Goal: Information Seeking & Learning: Check status

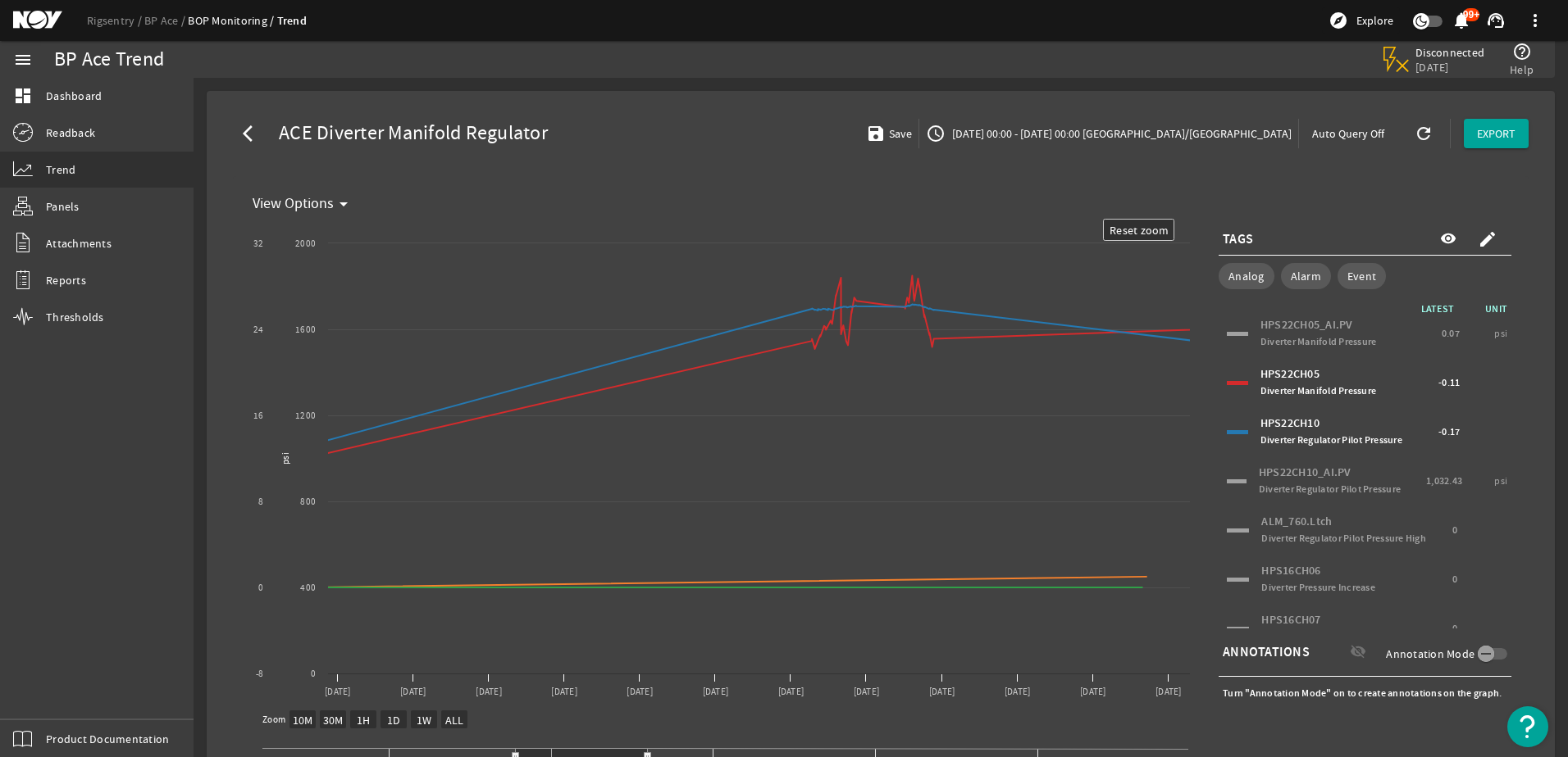
select select "ALL"
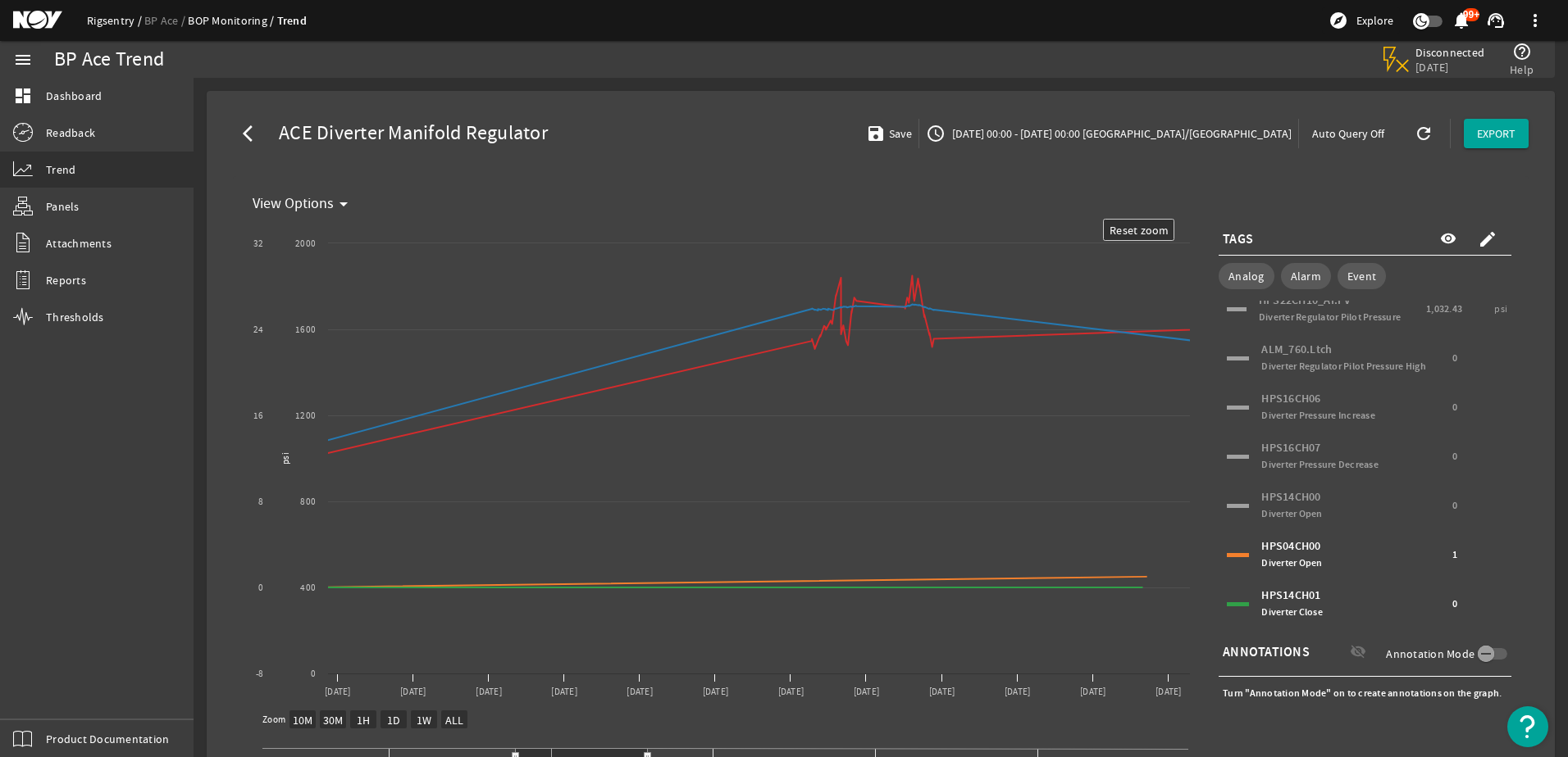
click at [100, 25] on link "Rigsentry" at bounding box center [115, 21] width 57 height 15
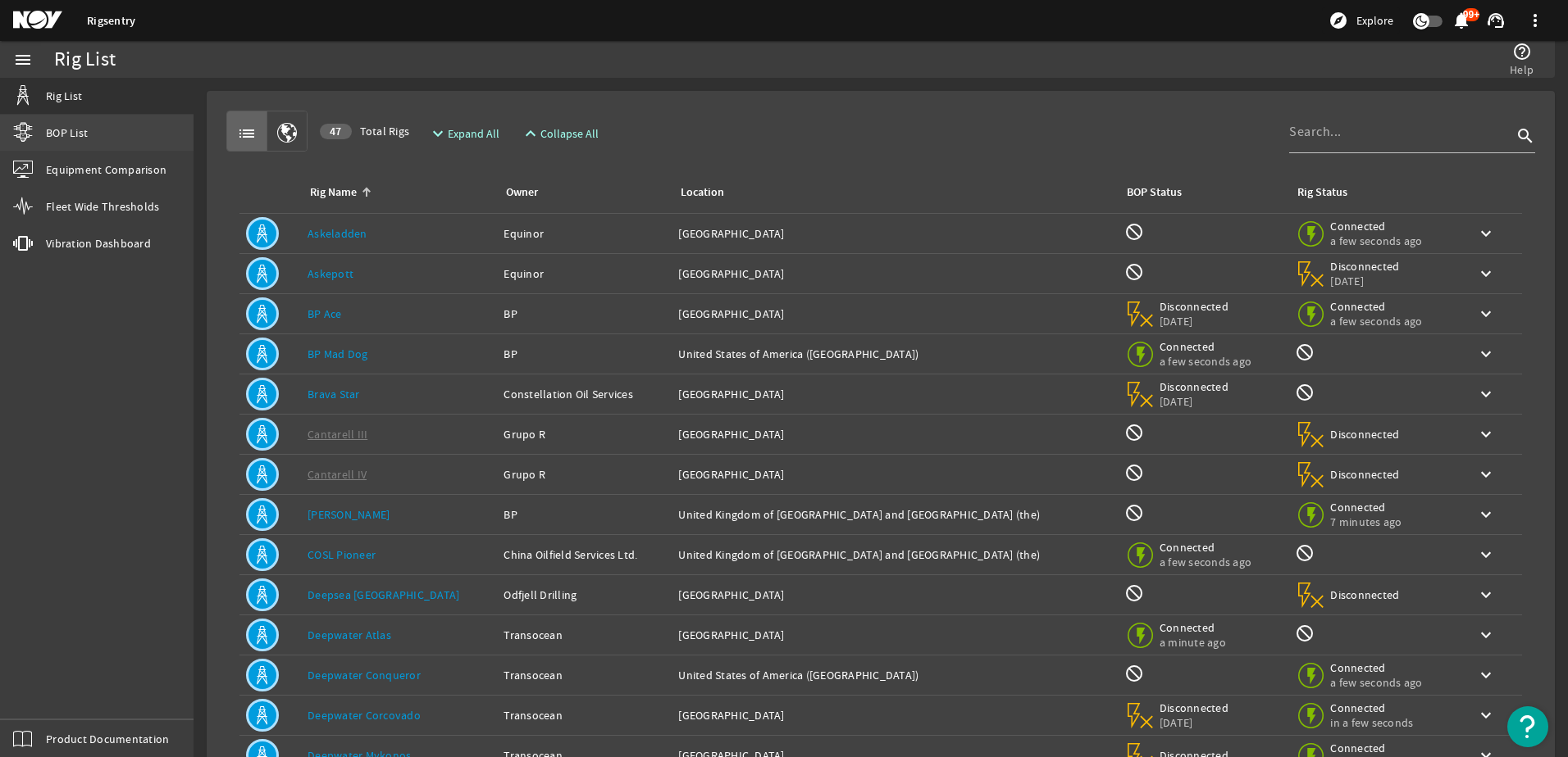
click at [75, 128] on span "BOP List" at bounding box center [66, 133] width 41 height 17
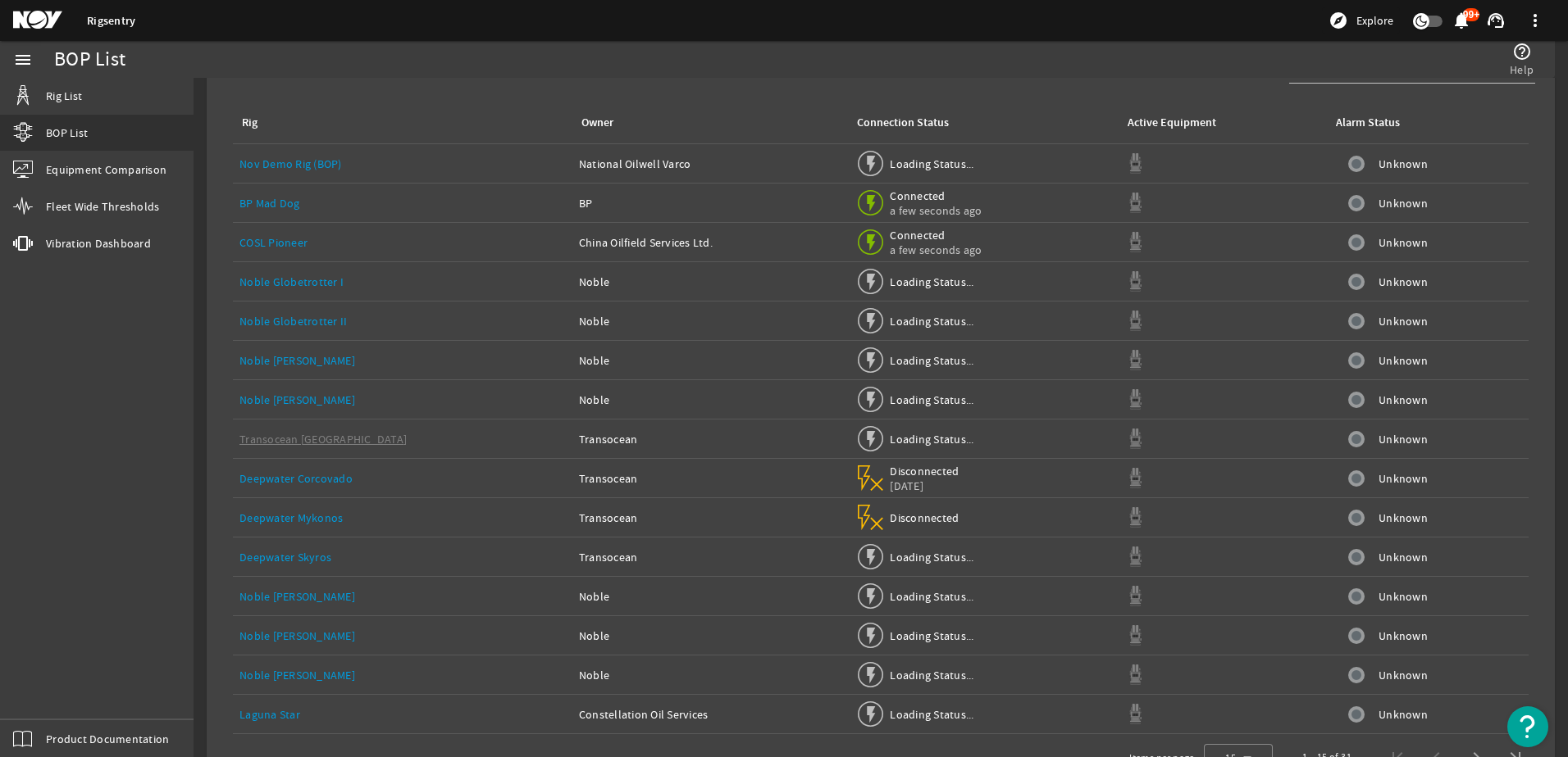
scroll to position [112, 0]
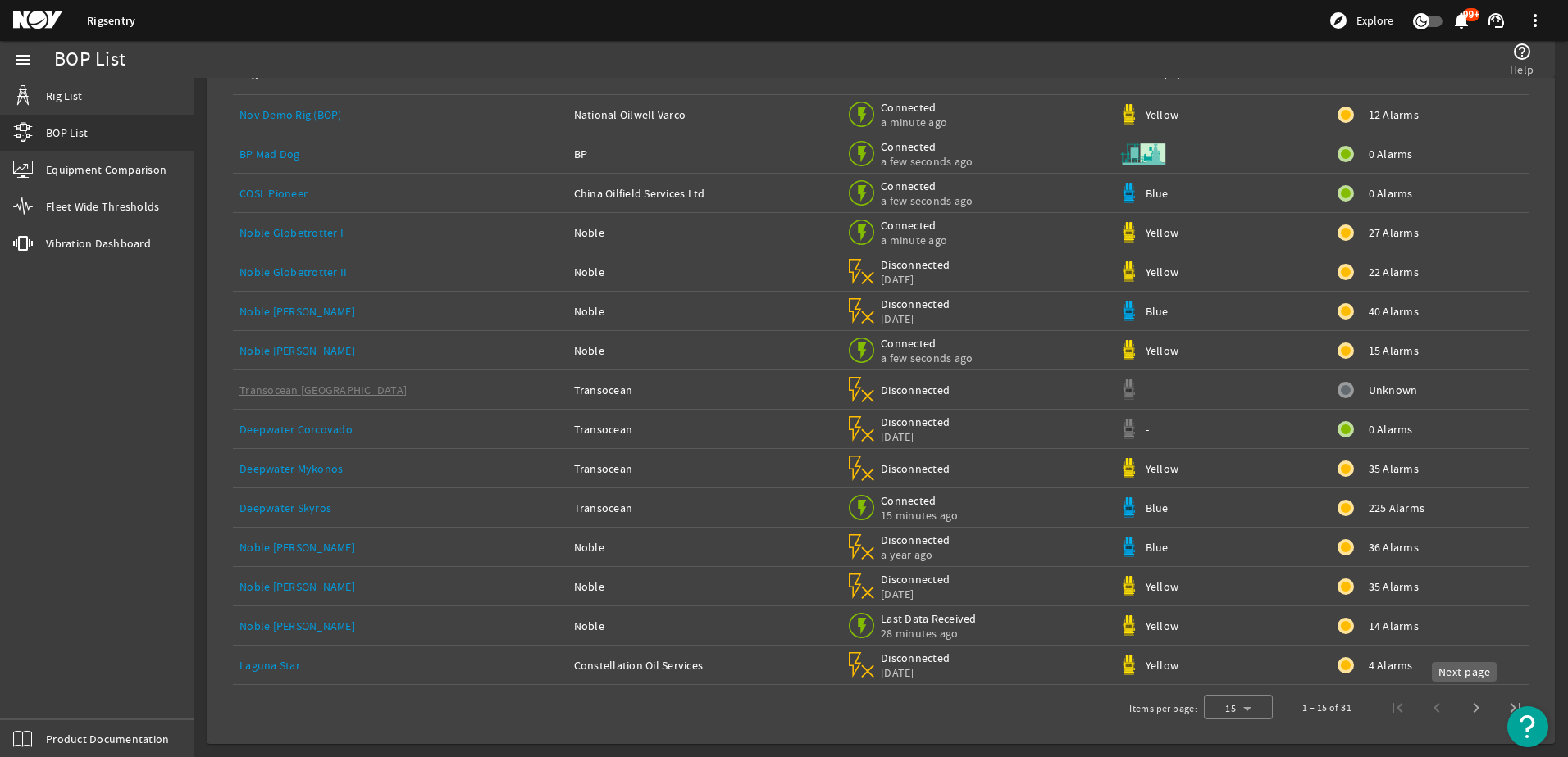
click at [1468, 707] on span "Next page" at bounding box center [1476, 707] width 39 height 39
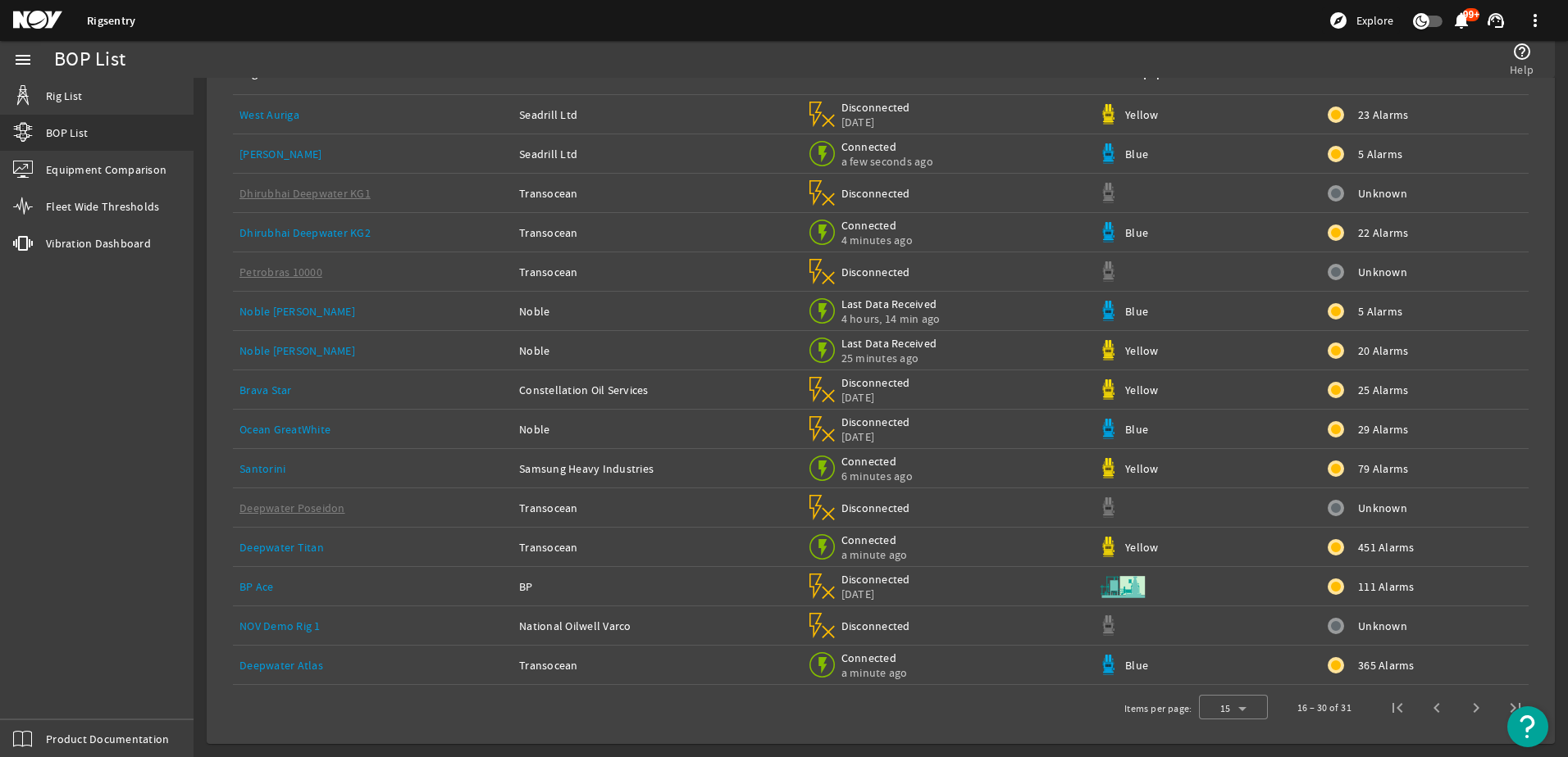
click at [1358, 668] on span "365 Alarms" at bounding box center [1386, 666] width 56 height 17
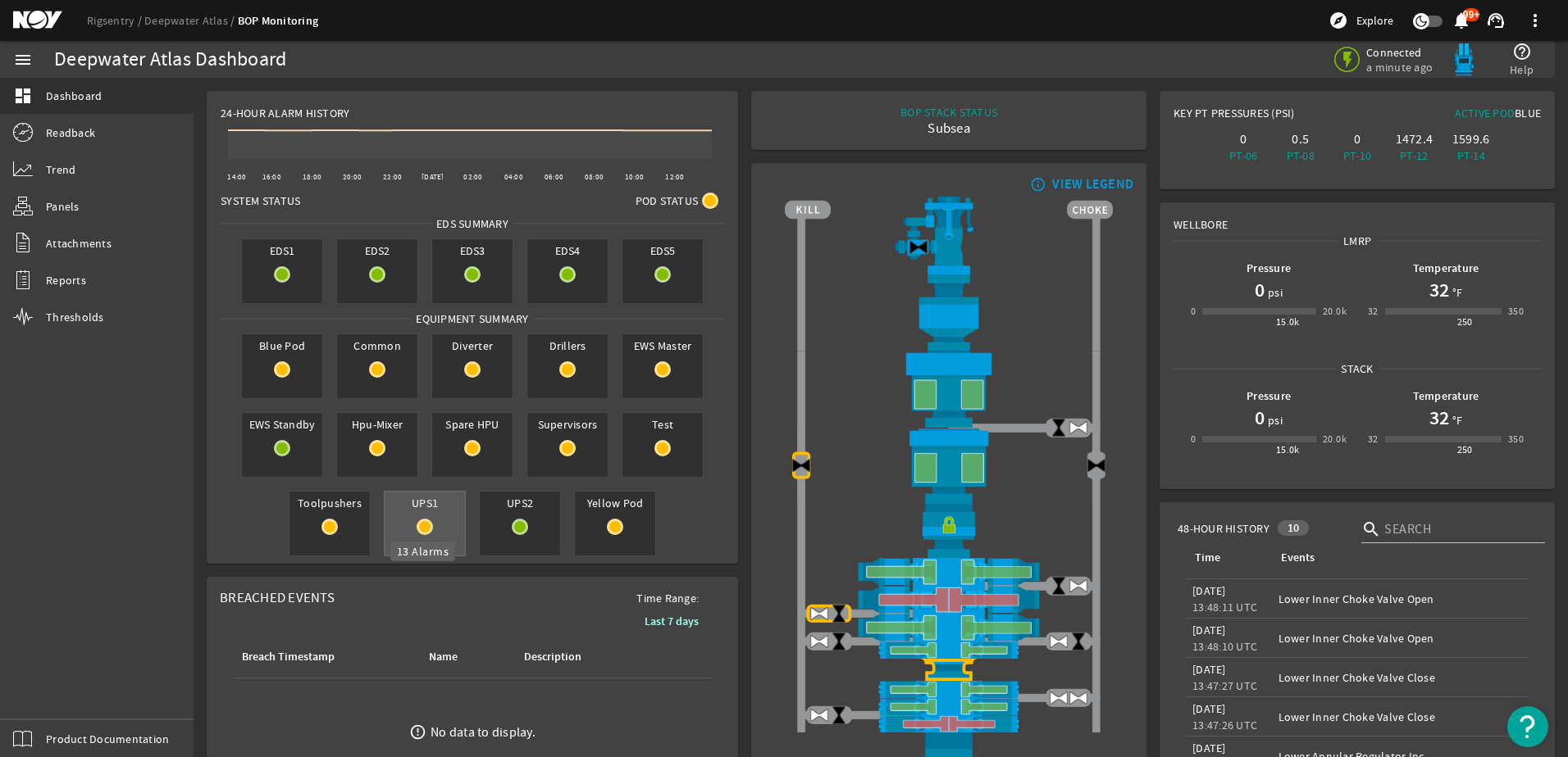
click at [416, 531] on mat-icon at bounding box center [425, 527] width 17 height 17
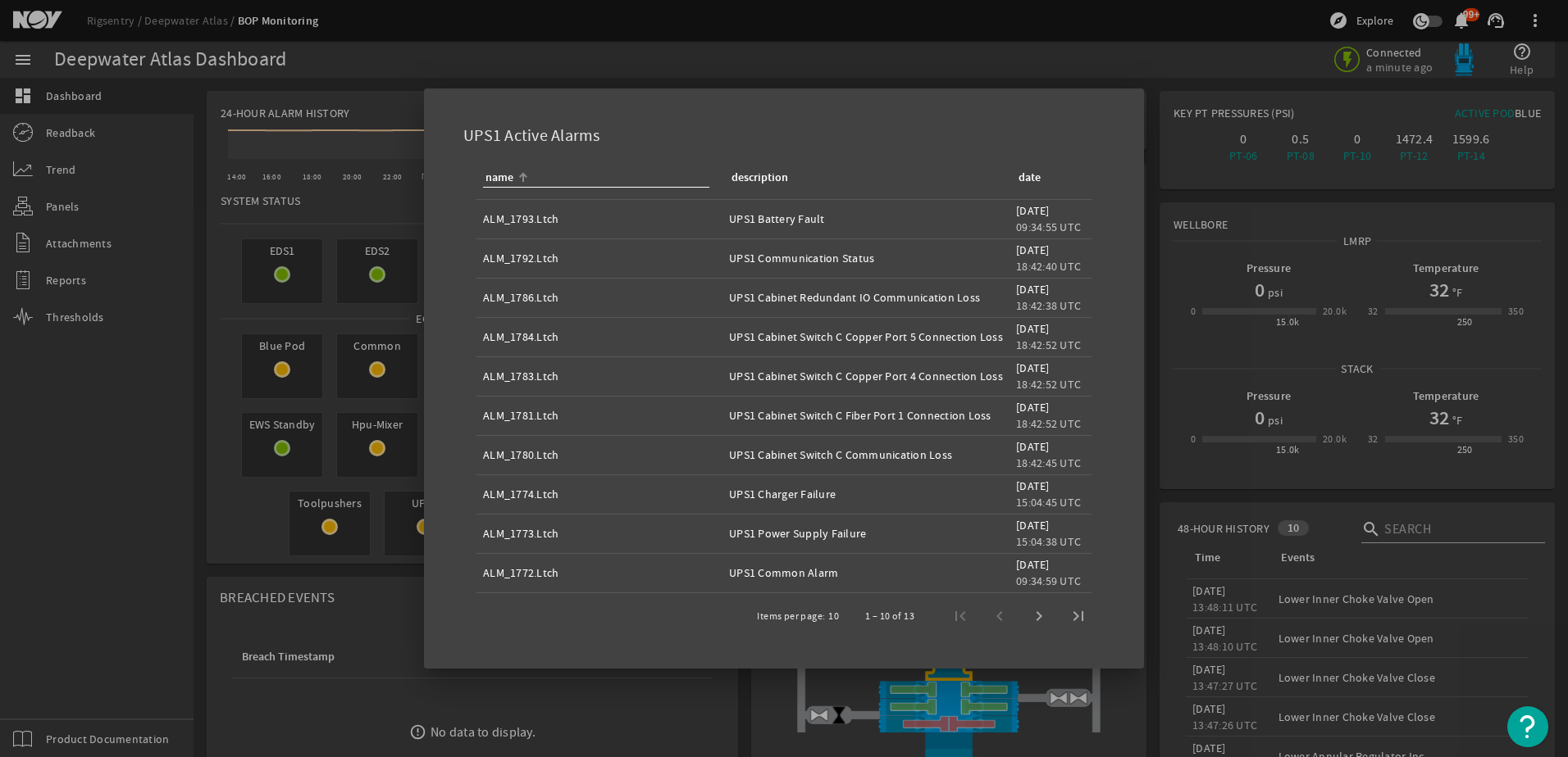
click at [328, 516] on div at bounding box center [784, 378] width 1568 height 757
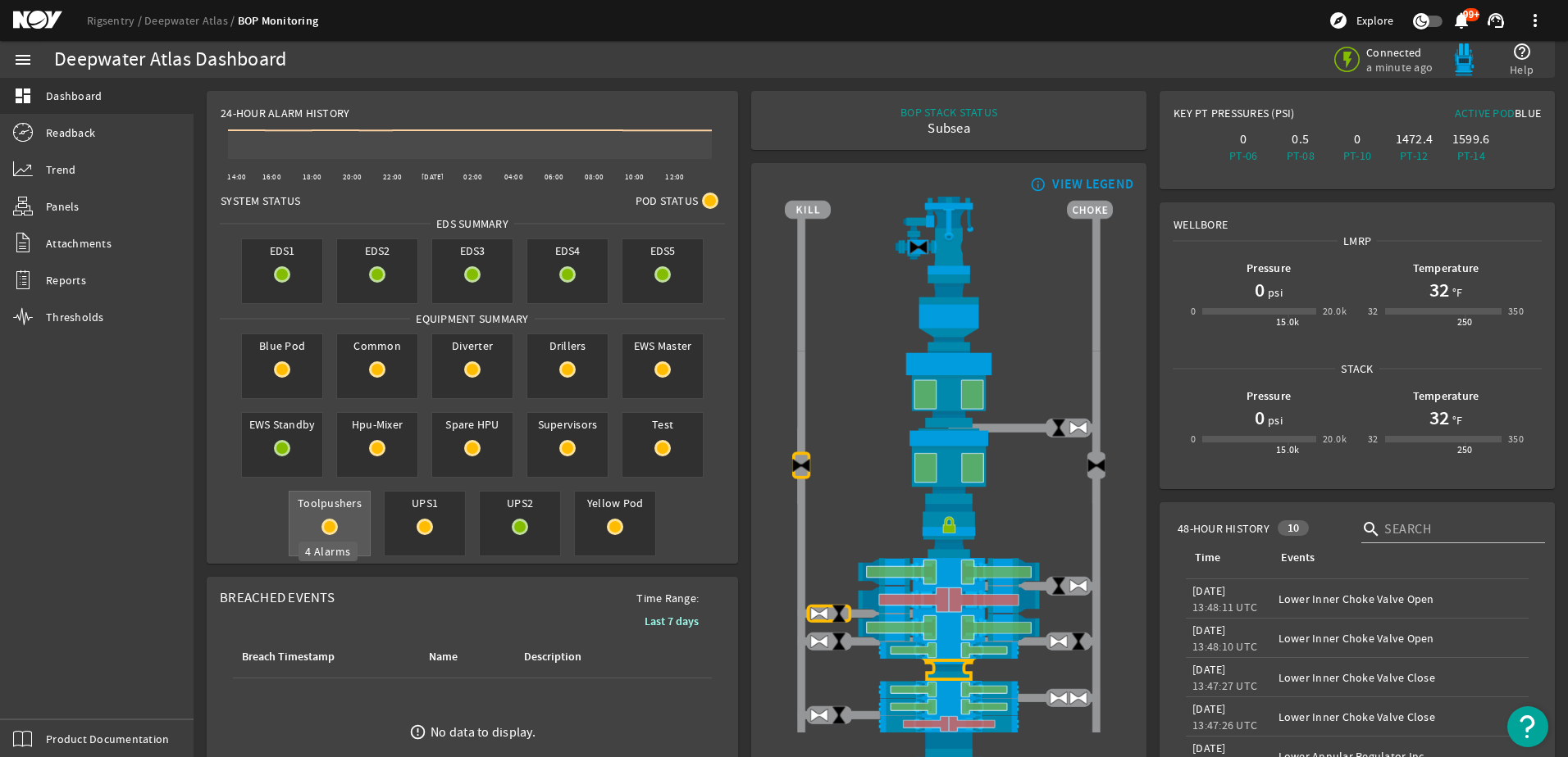
click at [328, 522] on mat-icon at bounding box center [329, 527] width 17 height 17
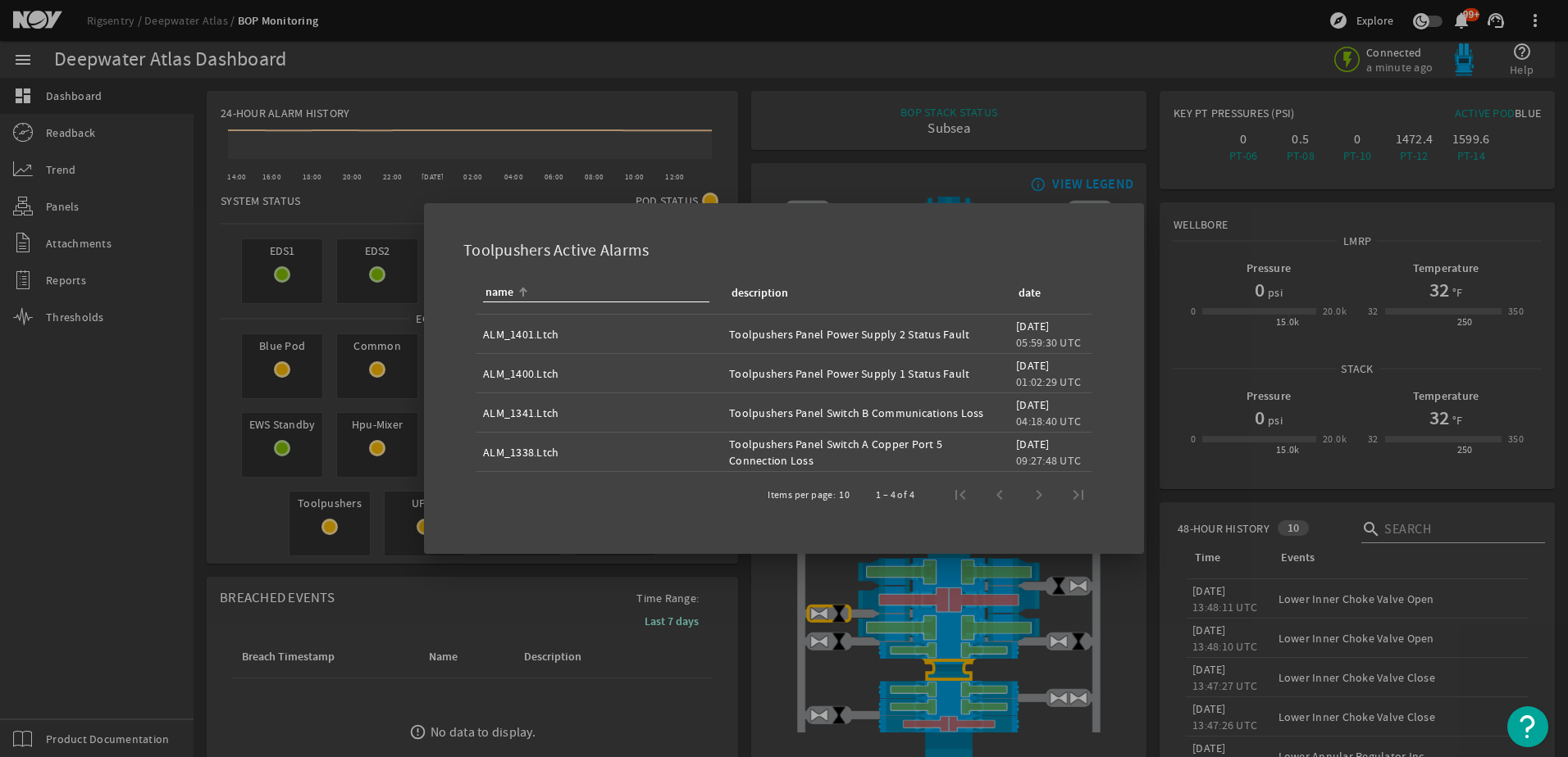
click at [319, 526] on div at bounding box center [784, 378] width 1568 height 757
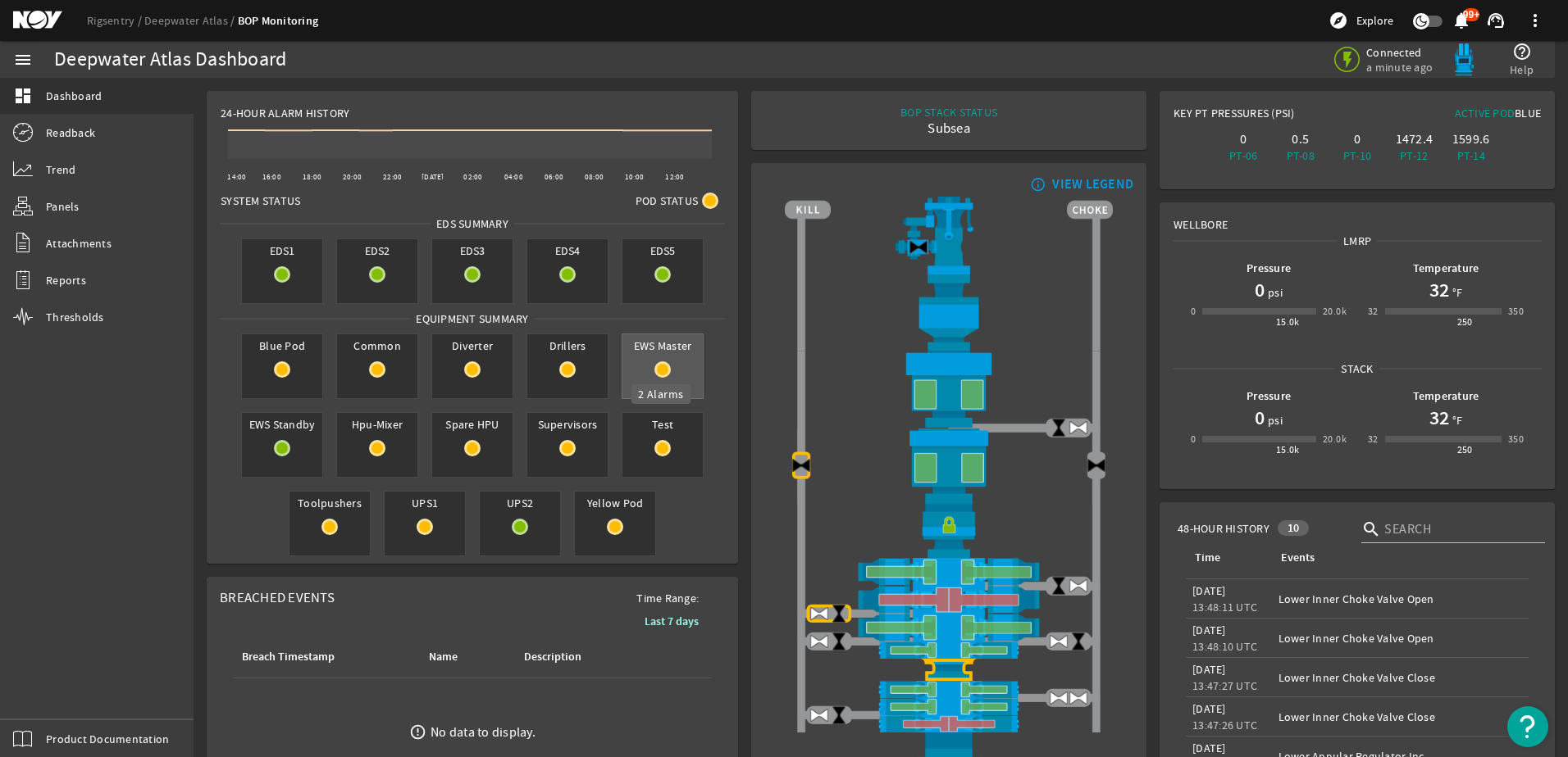
click at [661, 369] on mat-icon at bounding box center [663, 370] width 17 height 17
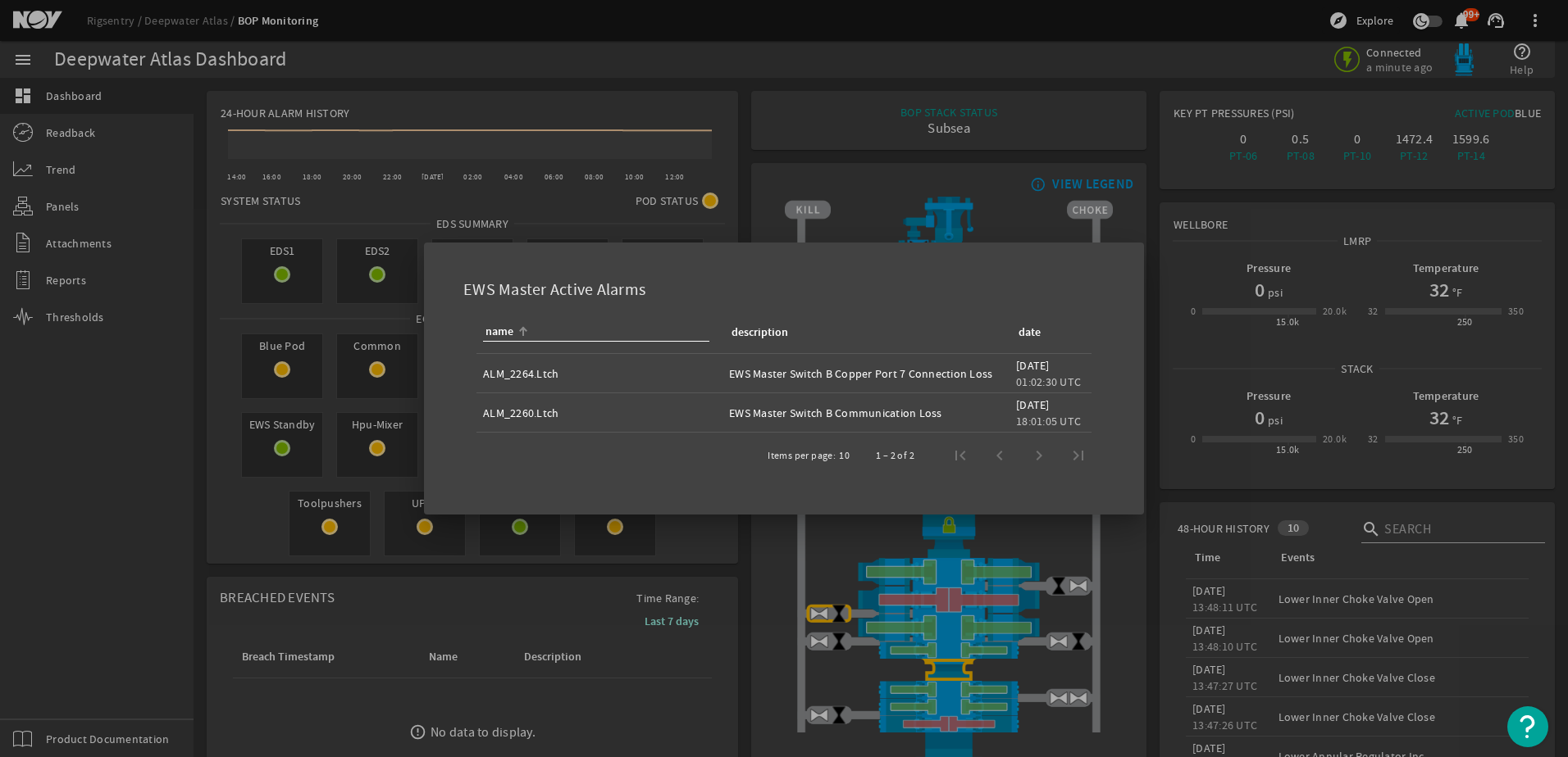
click at [284, 367] on div at bounding box center [784, 378] width 1568 height 757
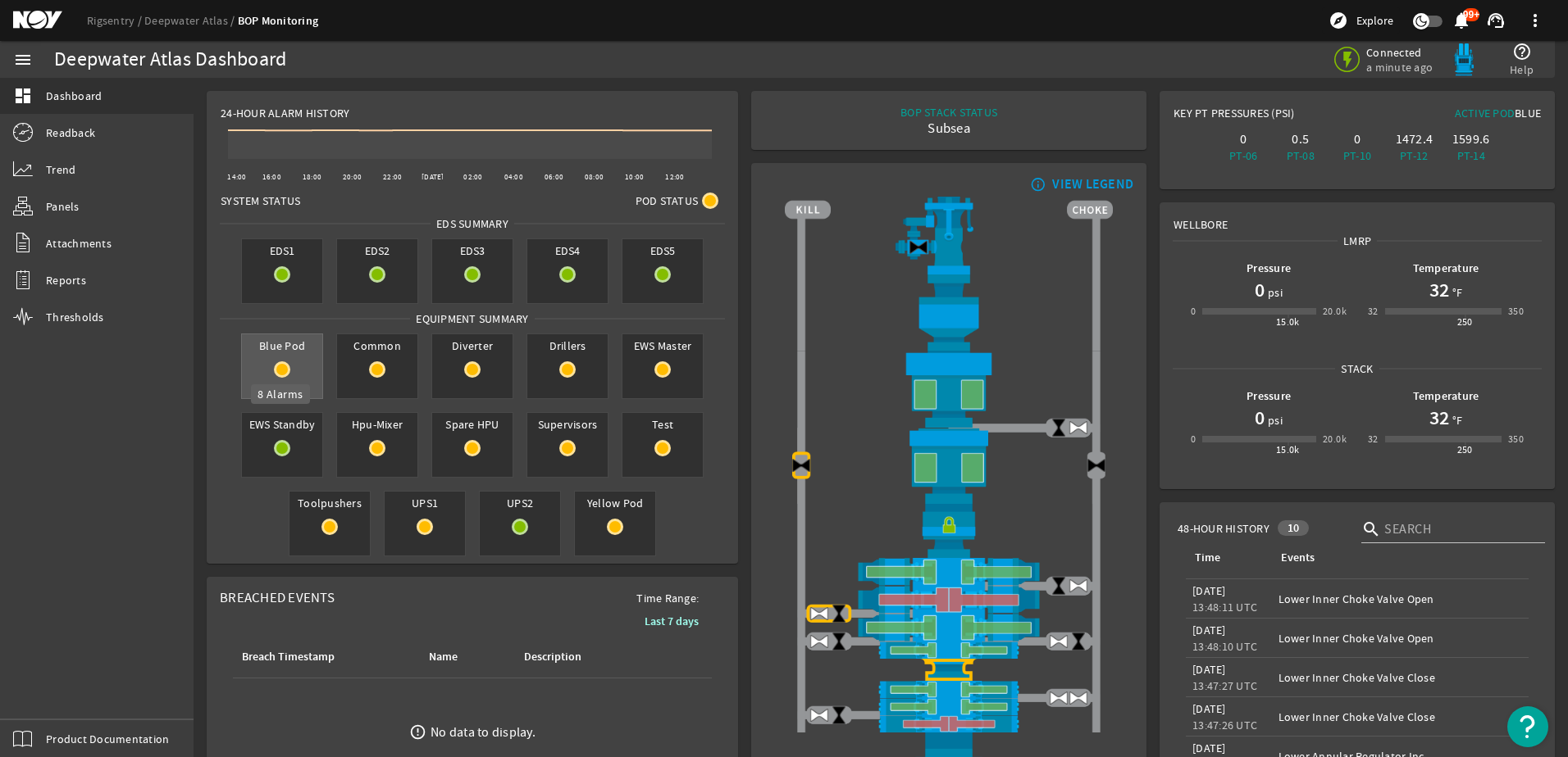
click at [280, 371] on mat-icon at bounding box center [282, 370] width 17 height 17
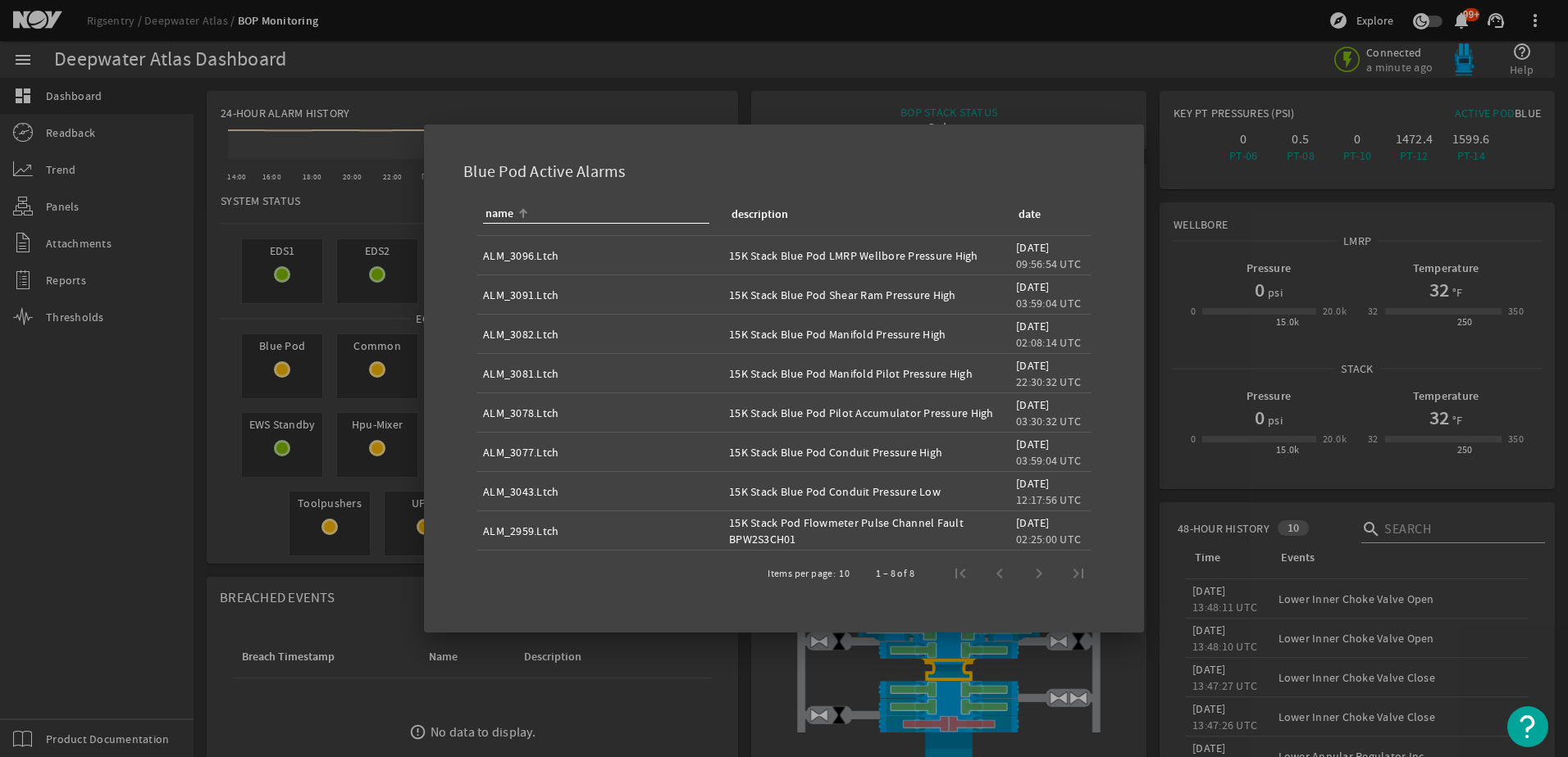
click at [374, 368] on div at bounding box center [784, 378] width 1568 height 757
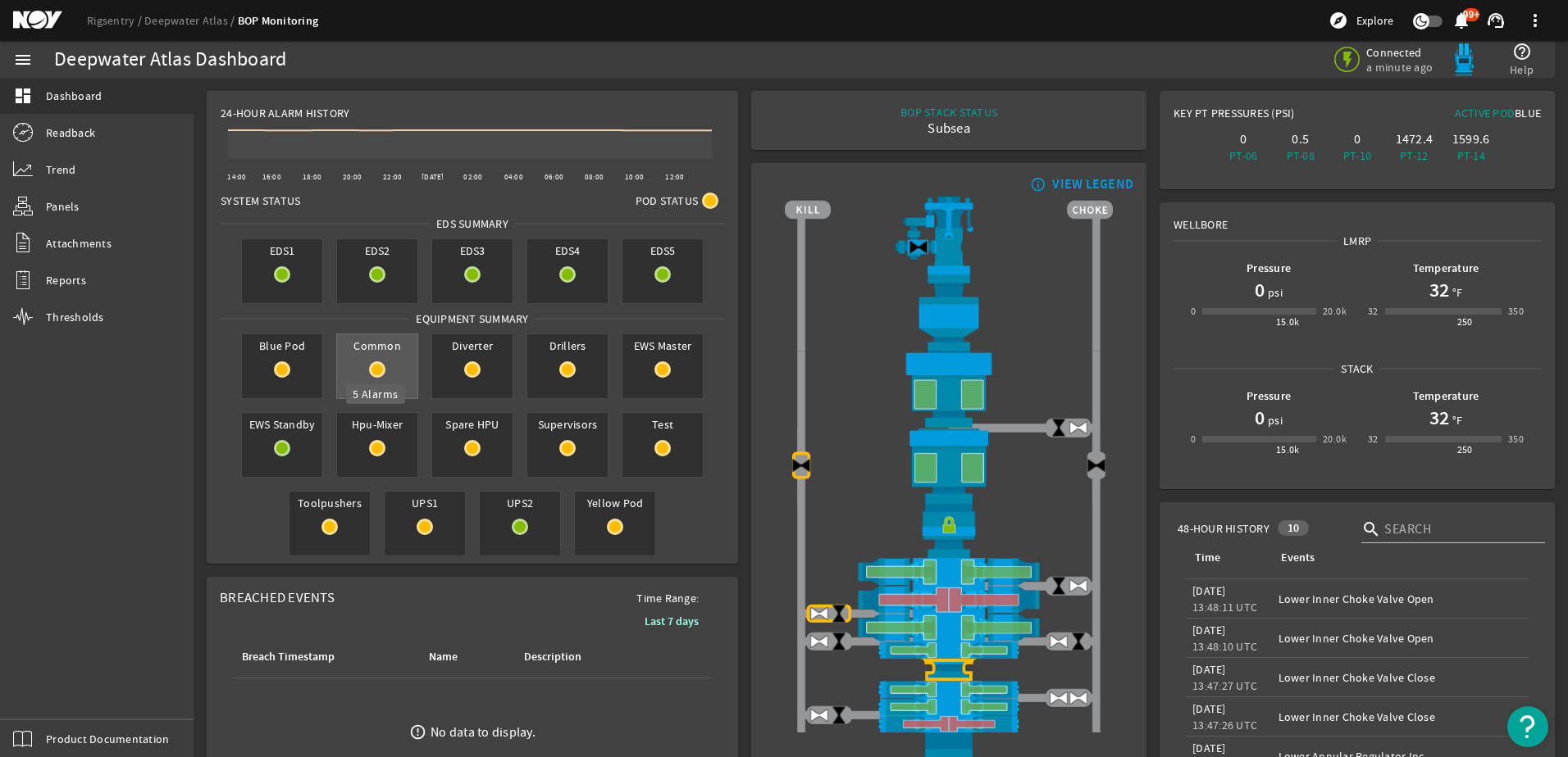
click at [375, 369] on mat-icon at bounding box center [377, 370] width 17 height 17
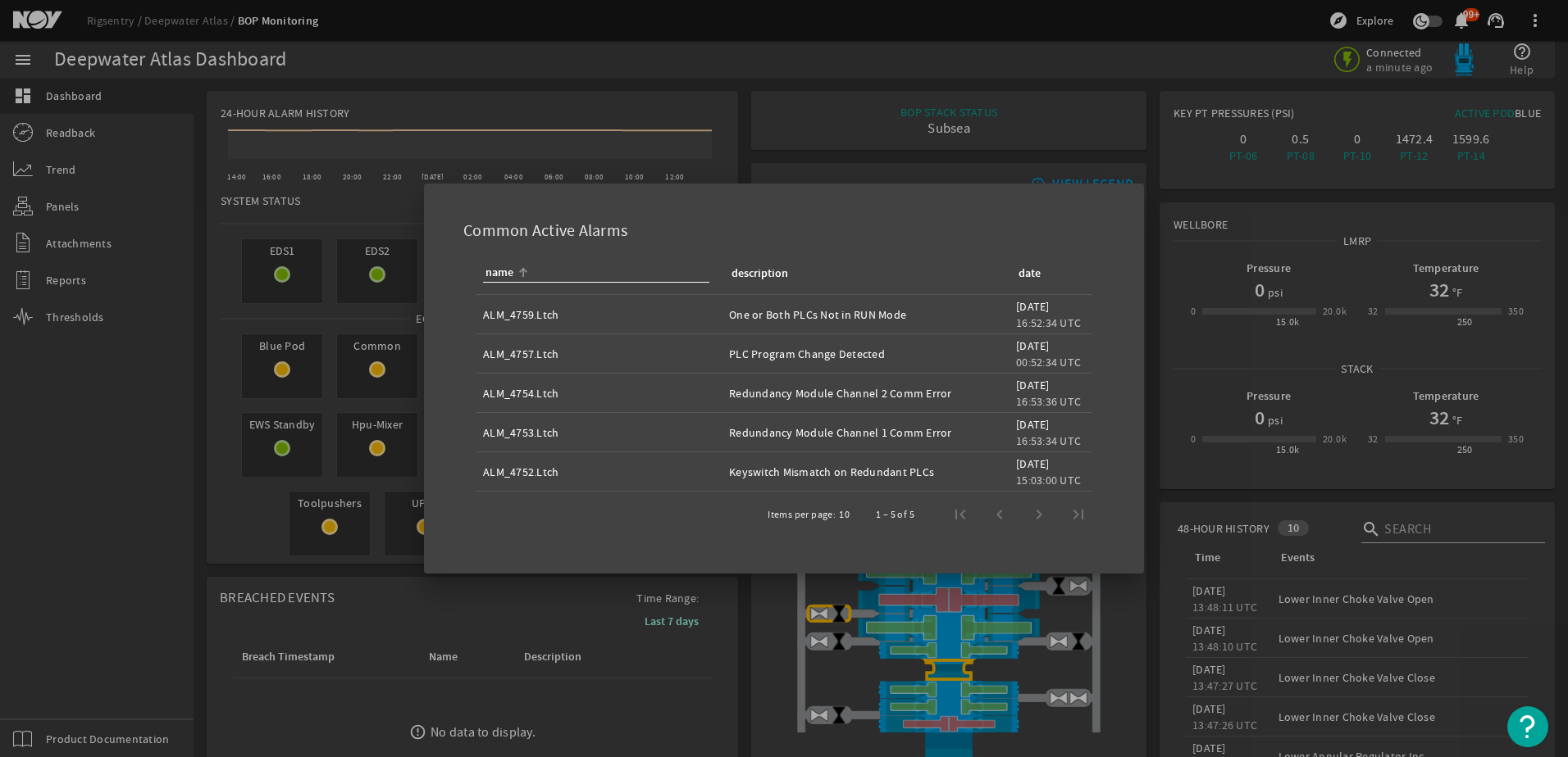
click at [277, 368] on div at bounding box center [784, 378] width 1568 height 757
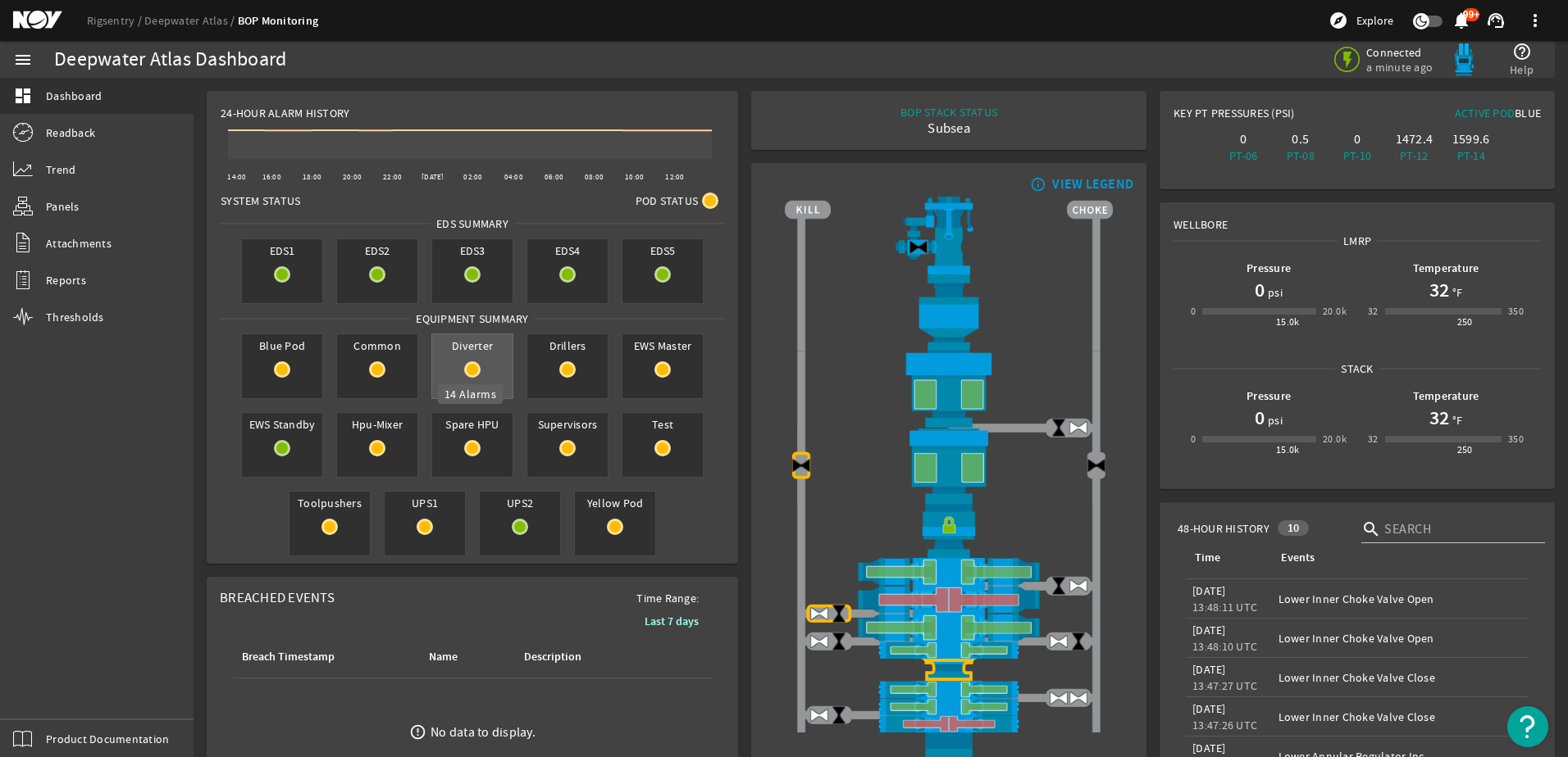
click at [476, 373] on mat-icon at bounding box center [472, 370] width 17 height 17
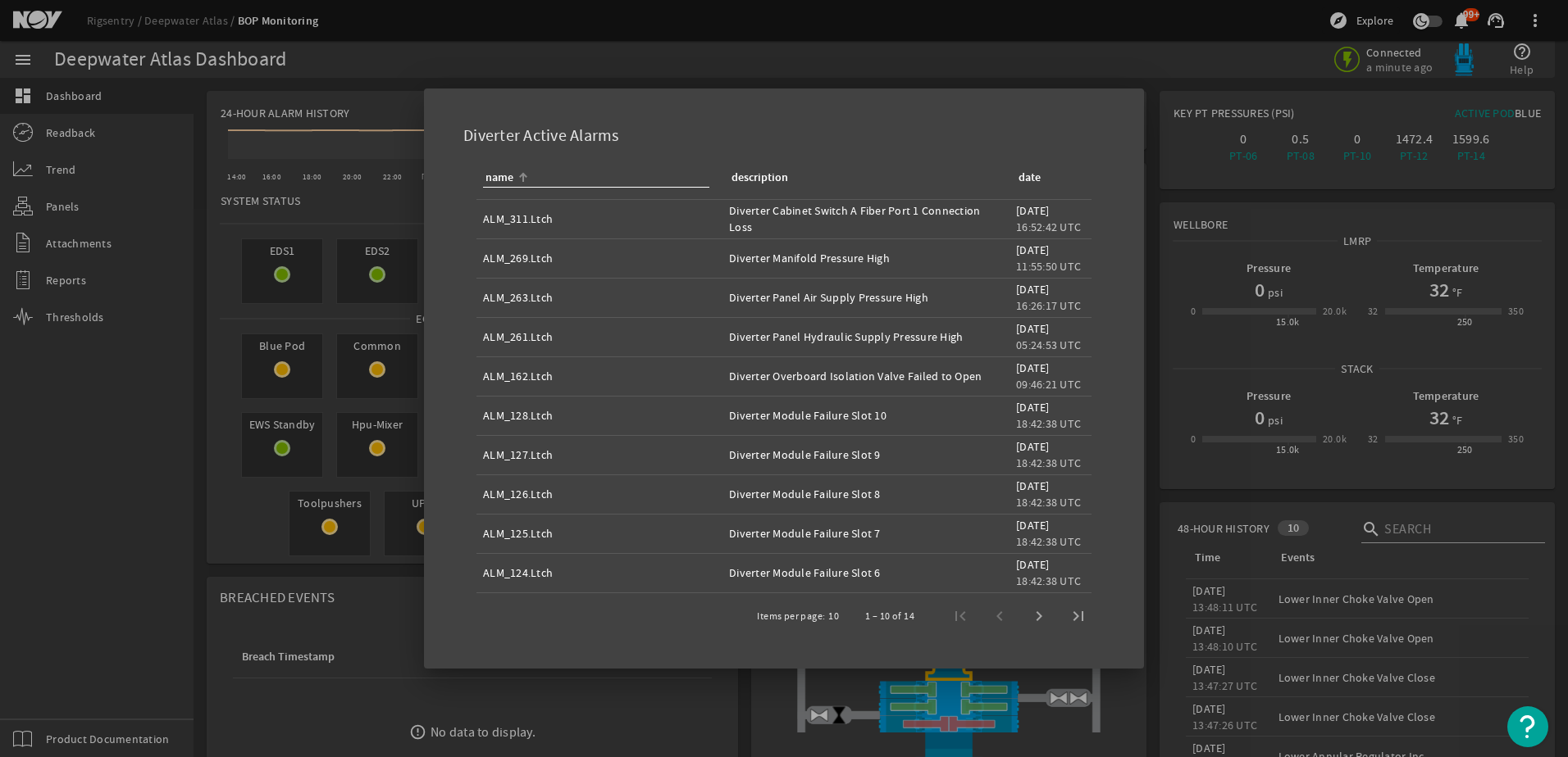
click at [178, 606] on div at bounding box center [784, 378] width 1568 height 757
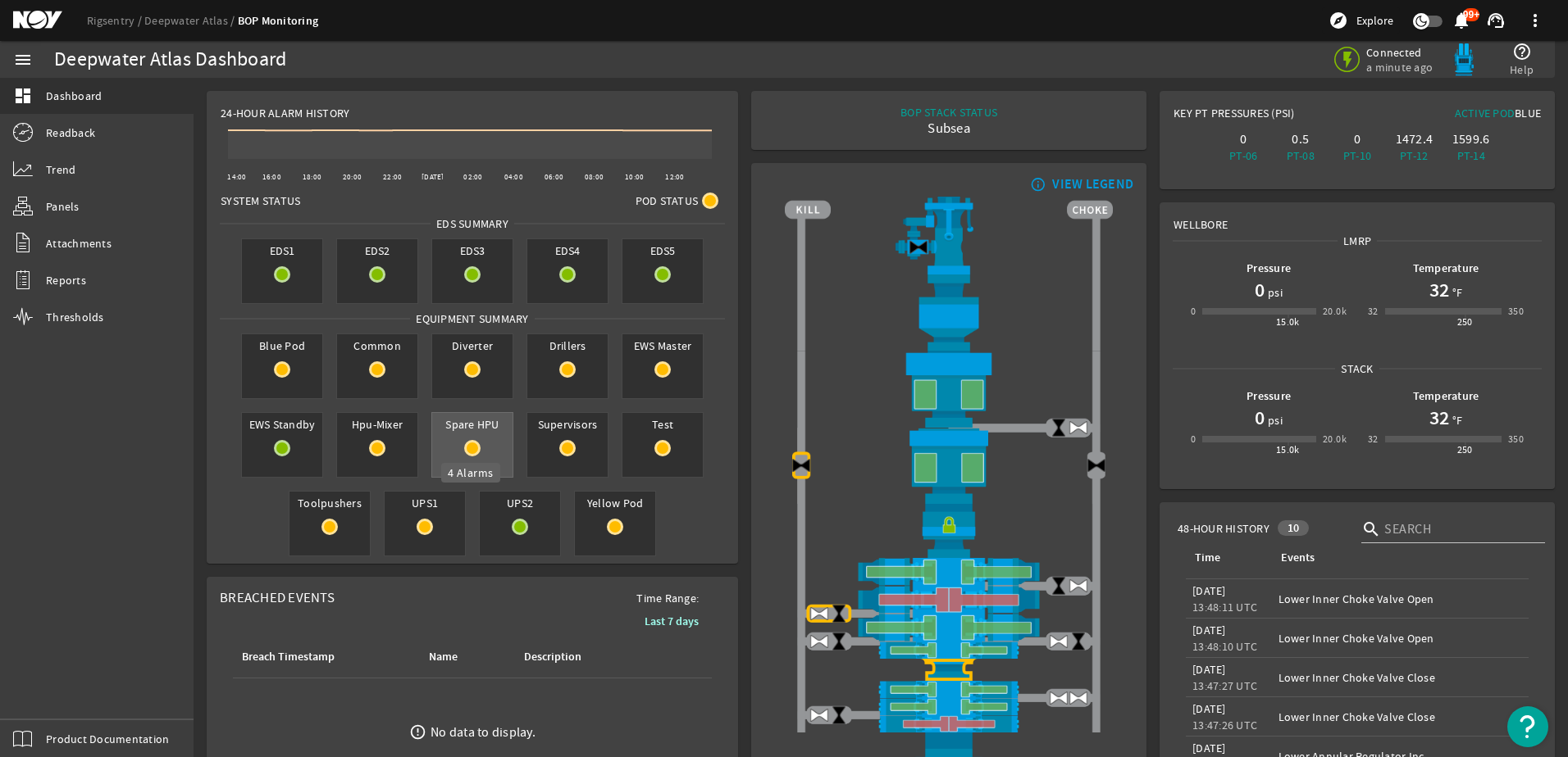
click at [480, 454] on rigsentry-circle-icon at bounding box center [472, 449] width 80 height 17
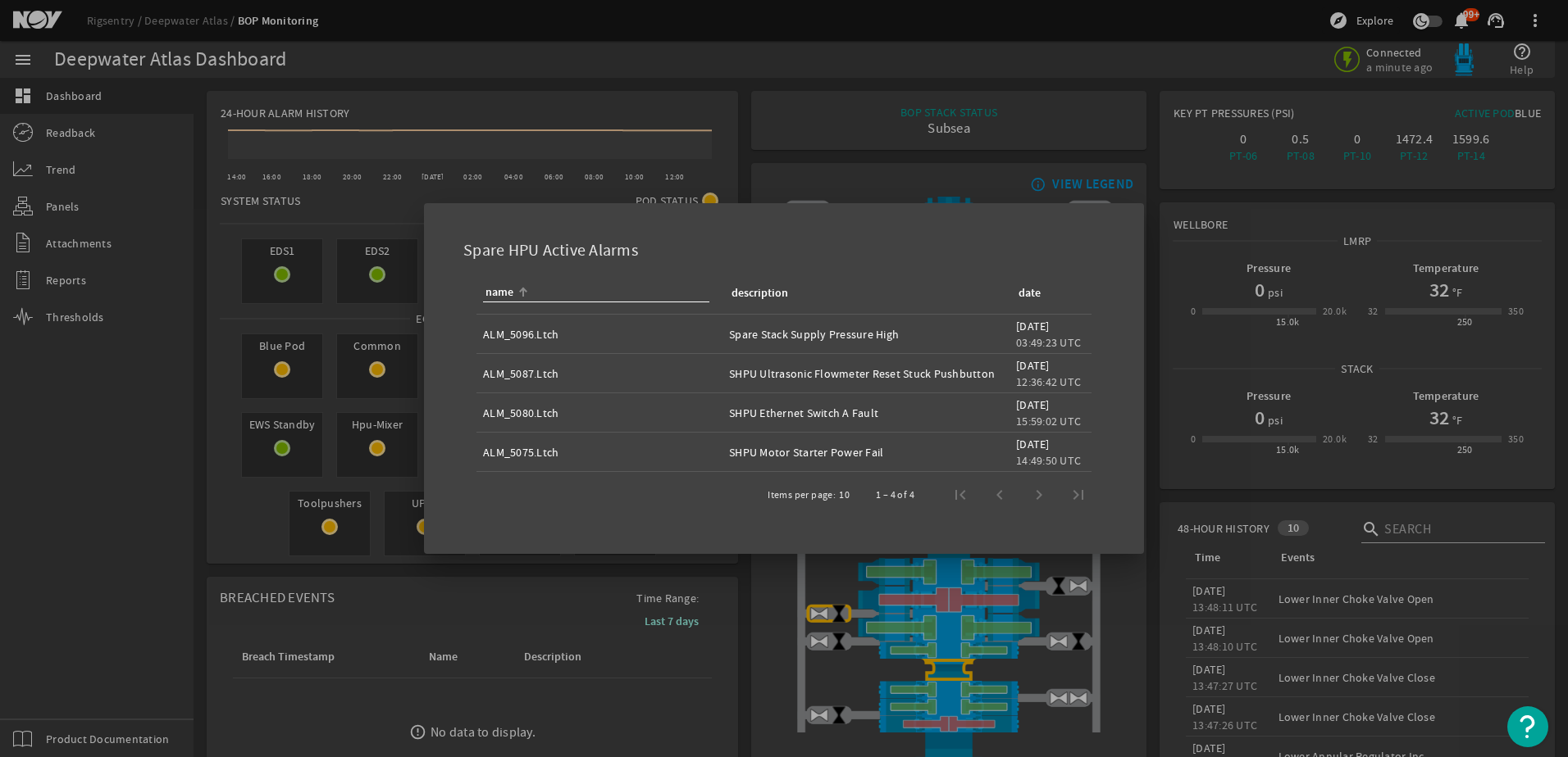
click at [480, 454] on td "ALM_5075.Ltch" at bounding box center [599, 452] width 246 height 39
click at [151, 467] on div at bounding box center [784, 378] width 1568 height 757
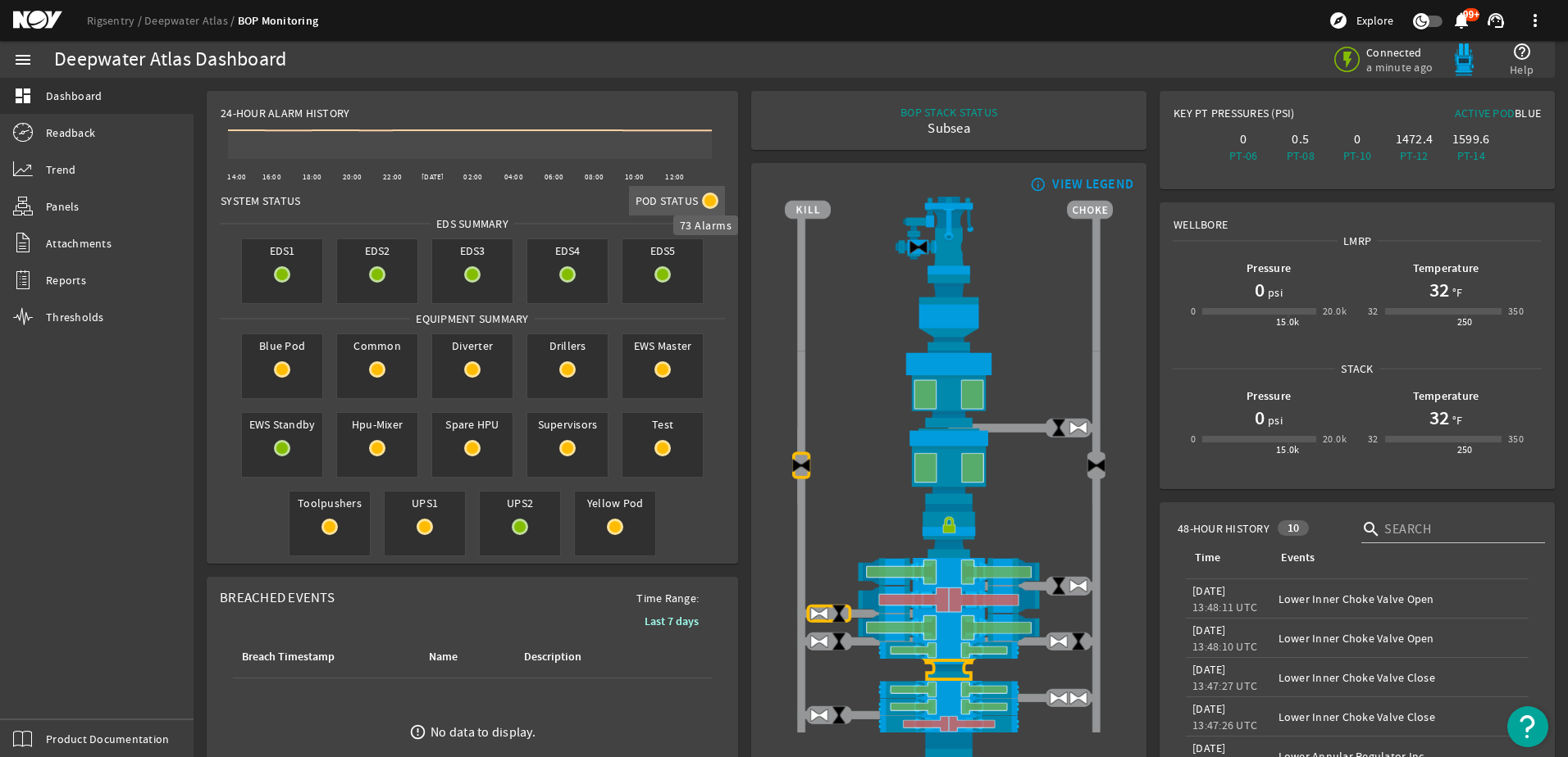
click at [707, 202] on mat-icon at bounding box center [710, 201] width 17 height 17
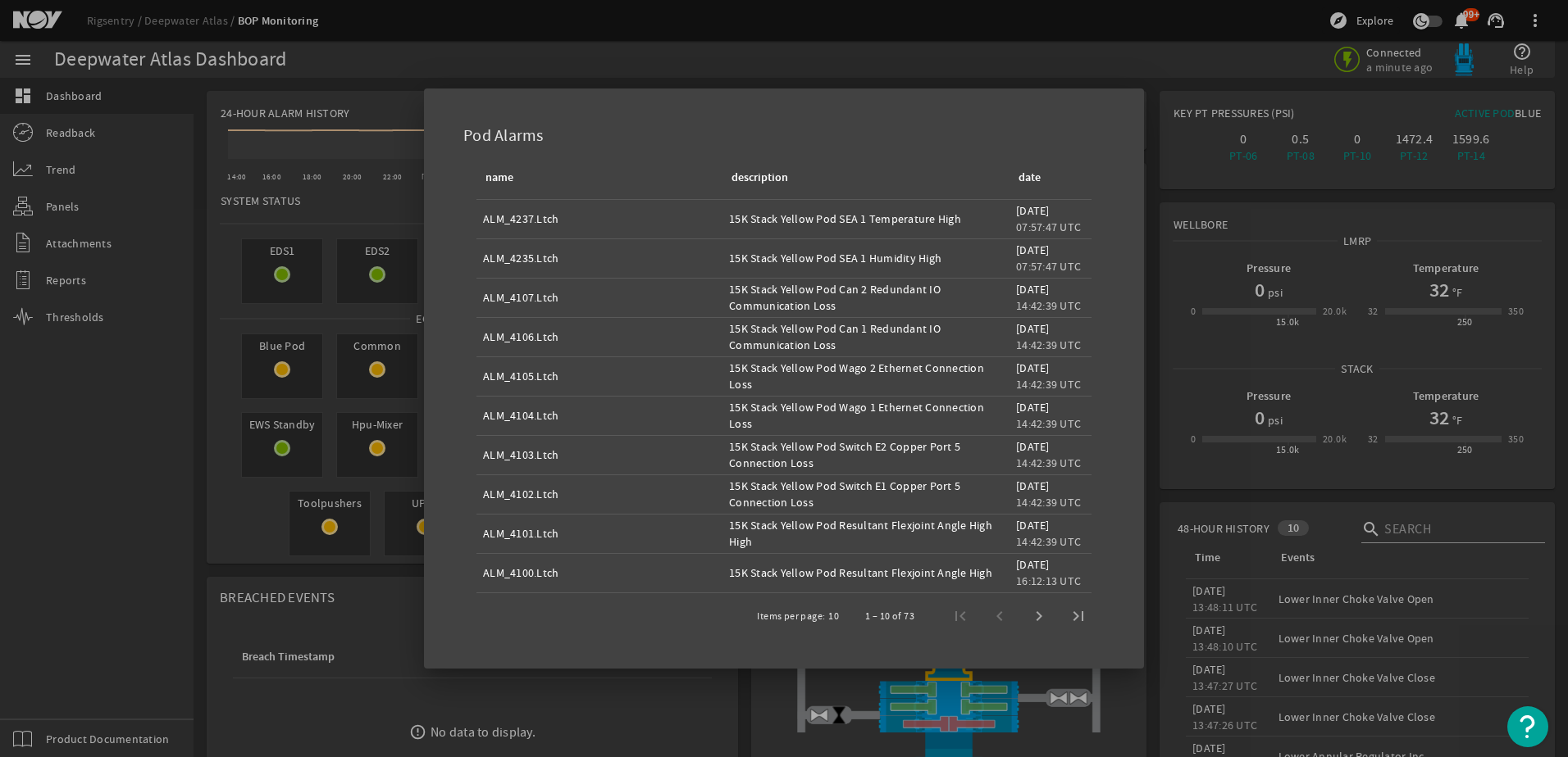
click at [198, 526] on div at bounding box center [784, 378] width 1568 height 757
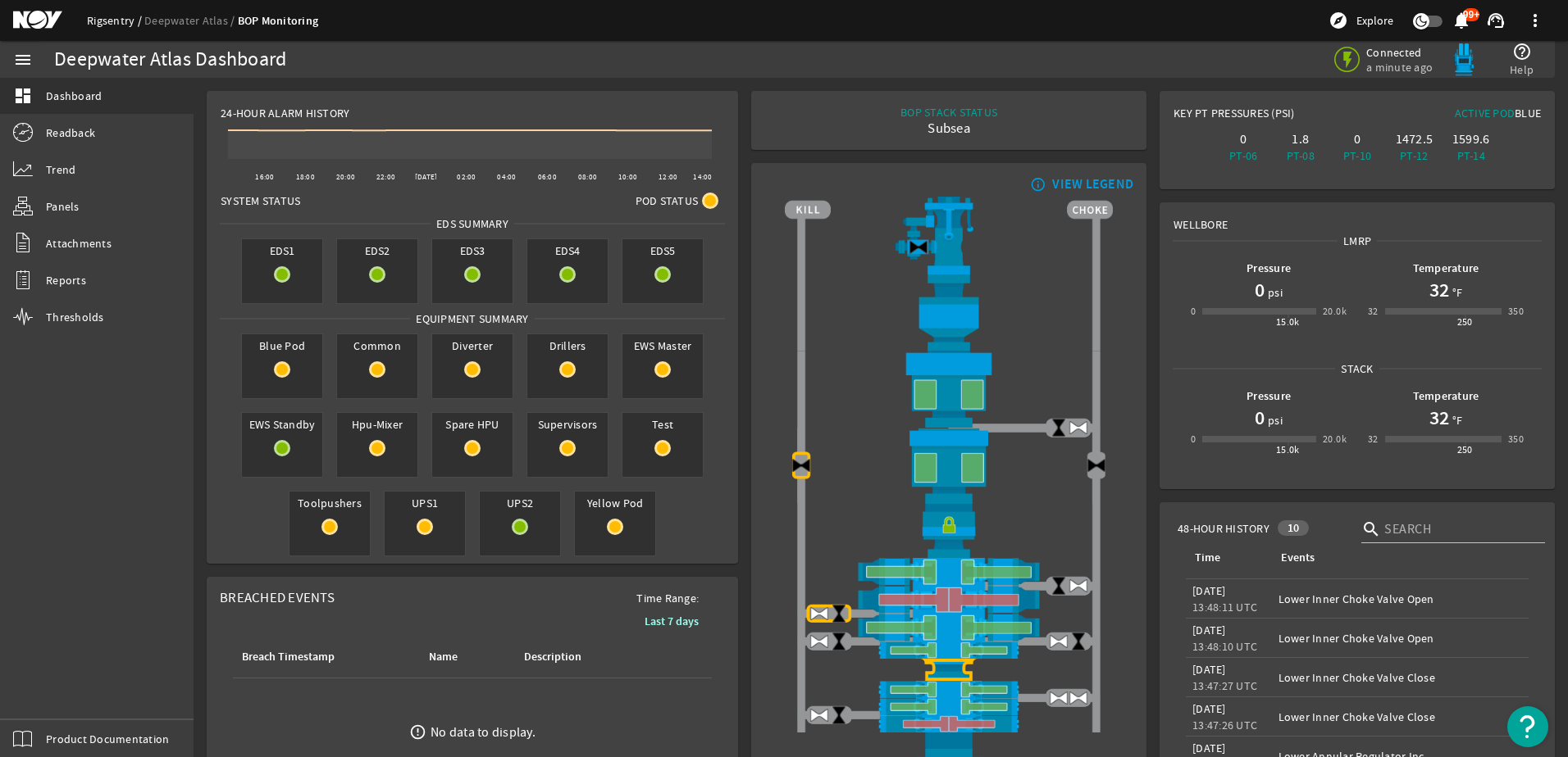
click at [116, 24] on link "Rigsentry" at bounding box center [115, 21] width 57 height 15
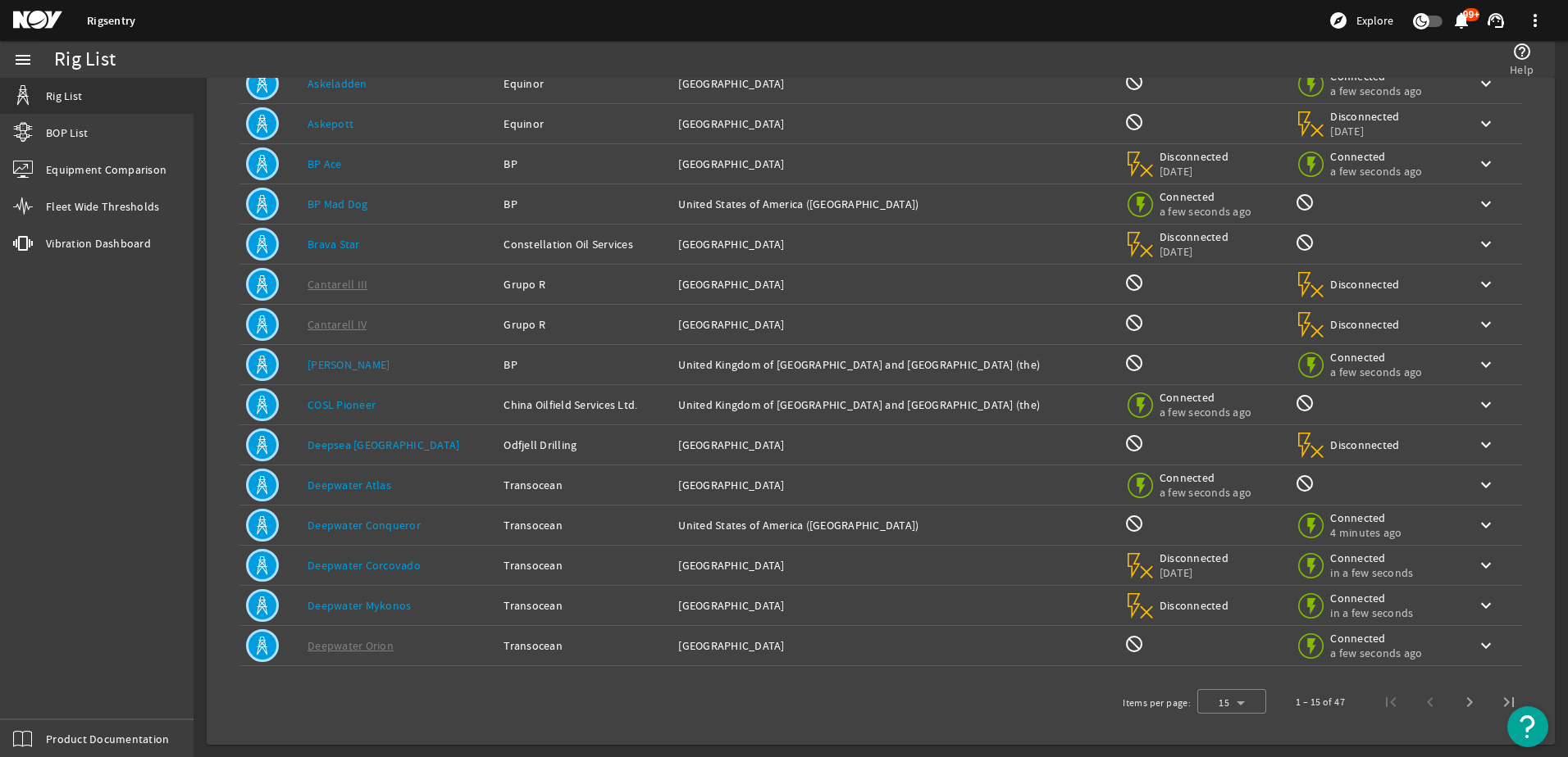
scroll to position [151, 0]
click at [1454, 703] on span "Next page" at bounding box center [1469, 701] width 39 height 39
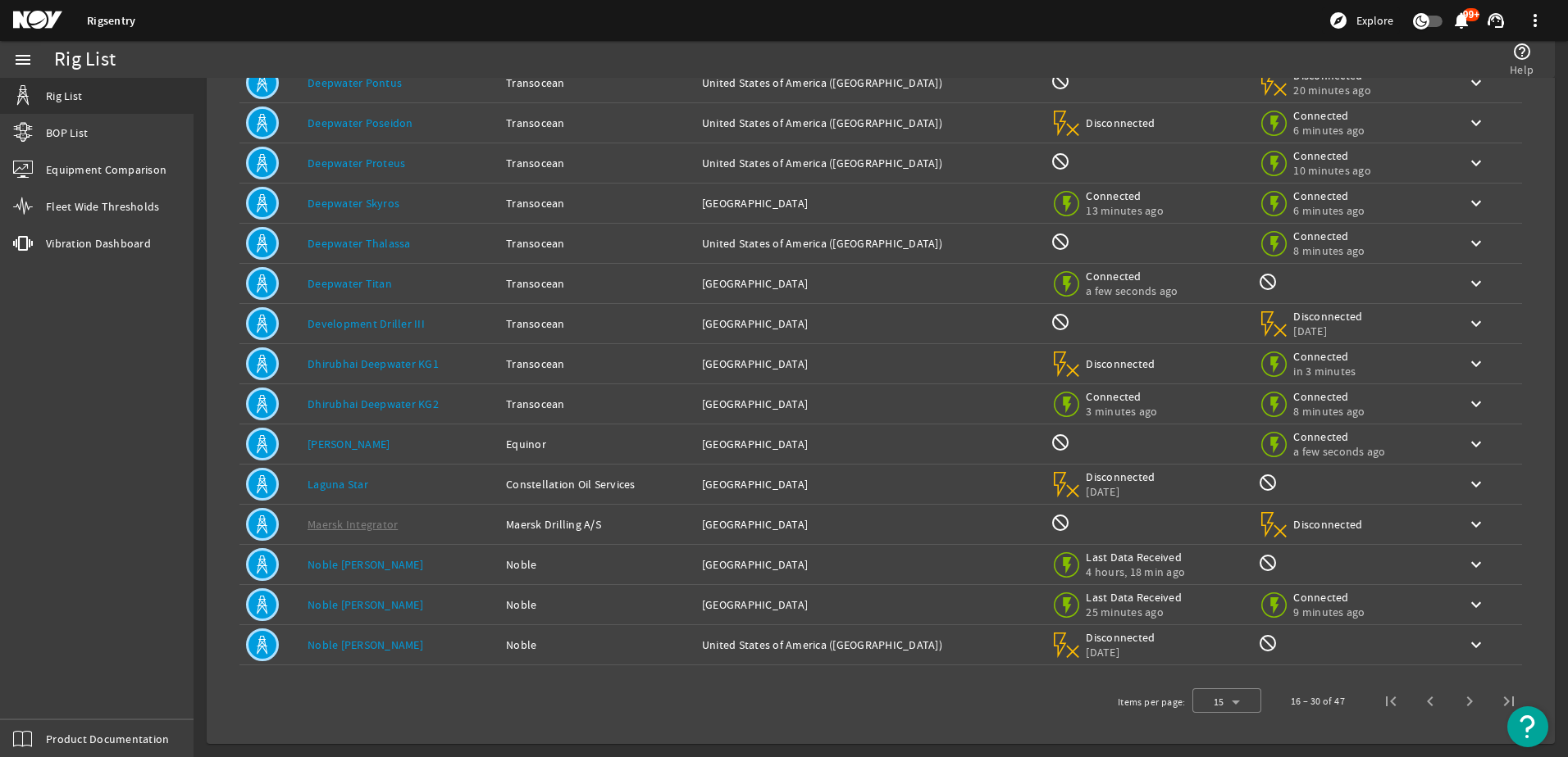
click at [348, 609] on link "Noble [PERSON_NAME]" at bounding box center [365, 605] width 115 height 15
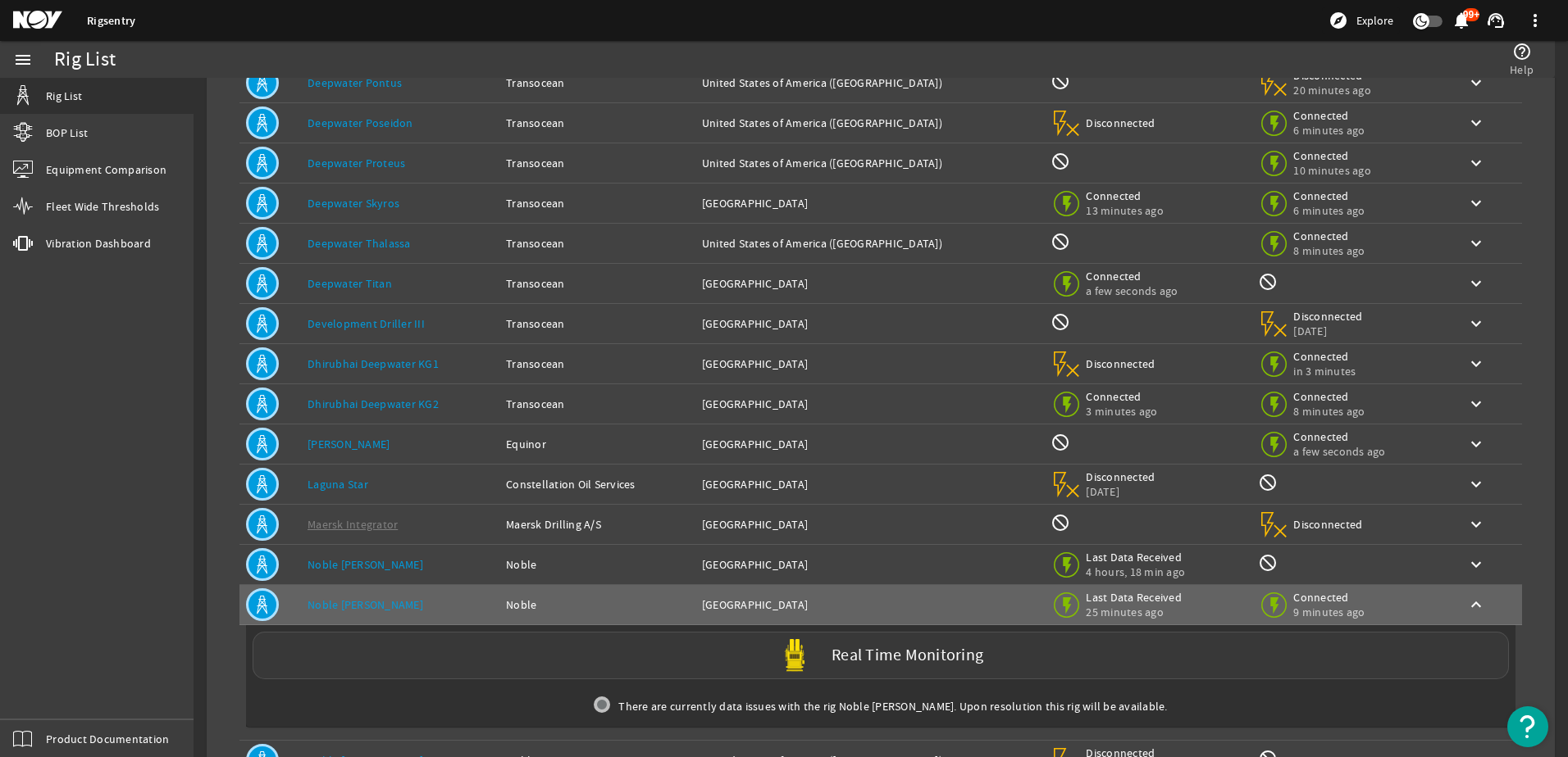
click at [863, 650] on label "Real Time Monitoring" at bounding box center [907, 656] width 152 height 17
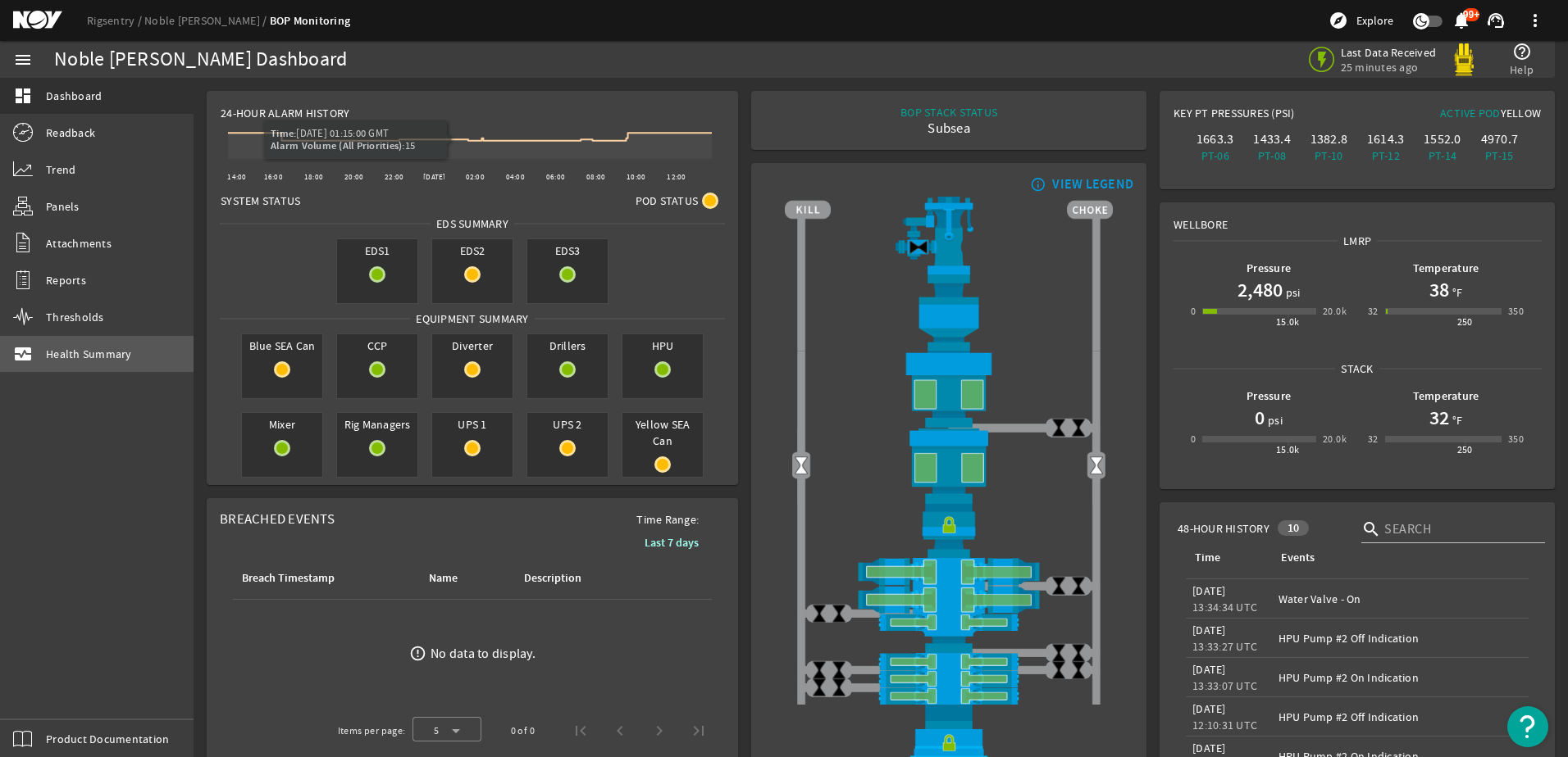
click at [66, 353] on span "Health Summary" at bounding box center [89, 354] width 86 height 17
